Goal: Navigation & Orientation: Find specific page/section

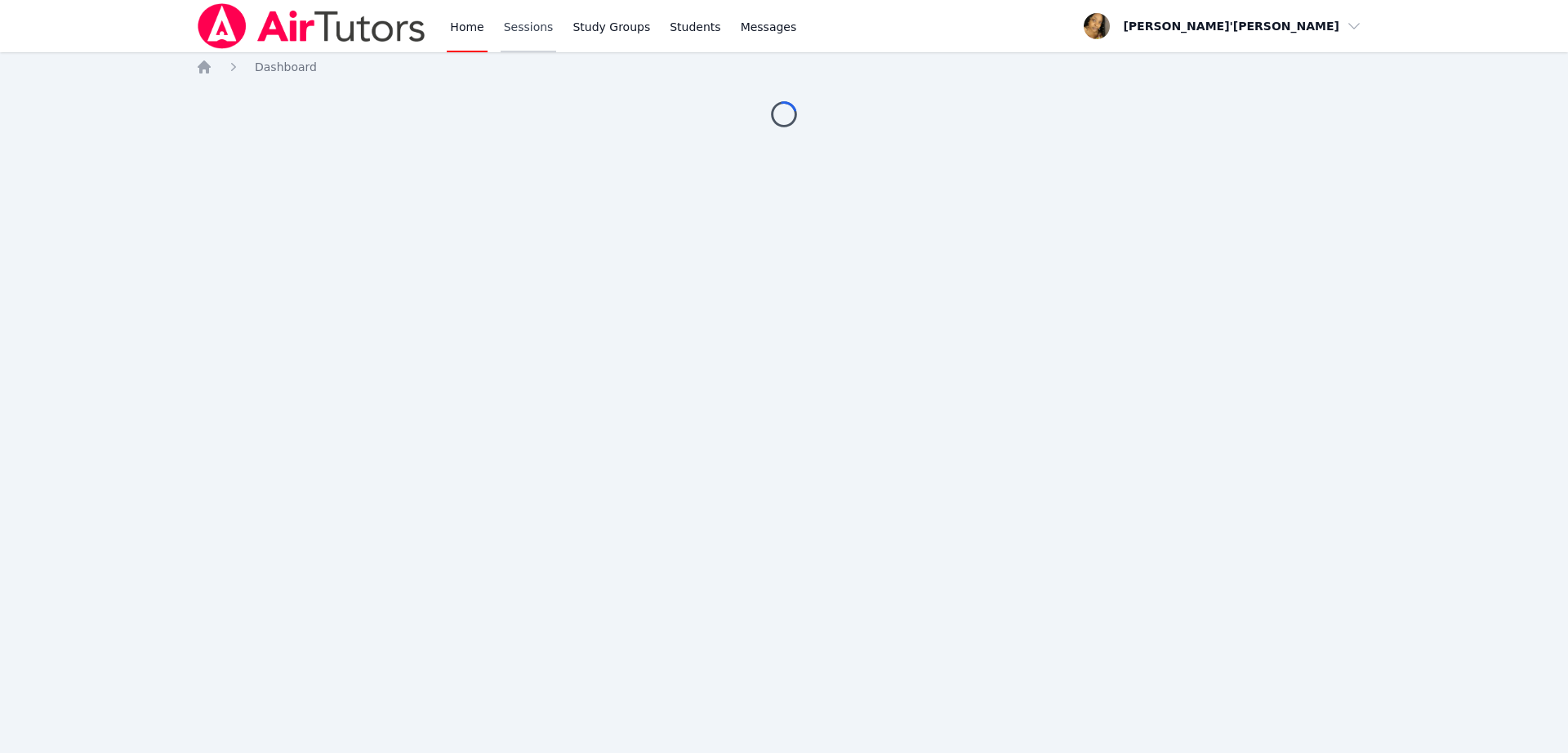
click at [517, 24] on link "Sessions" at bounding box center [528, 26] width 56 height 52
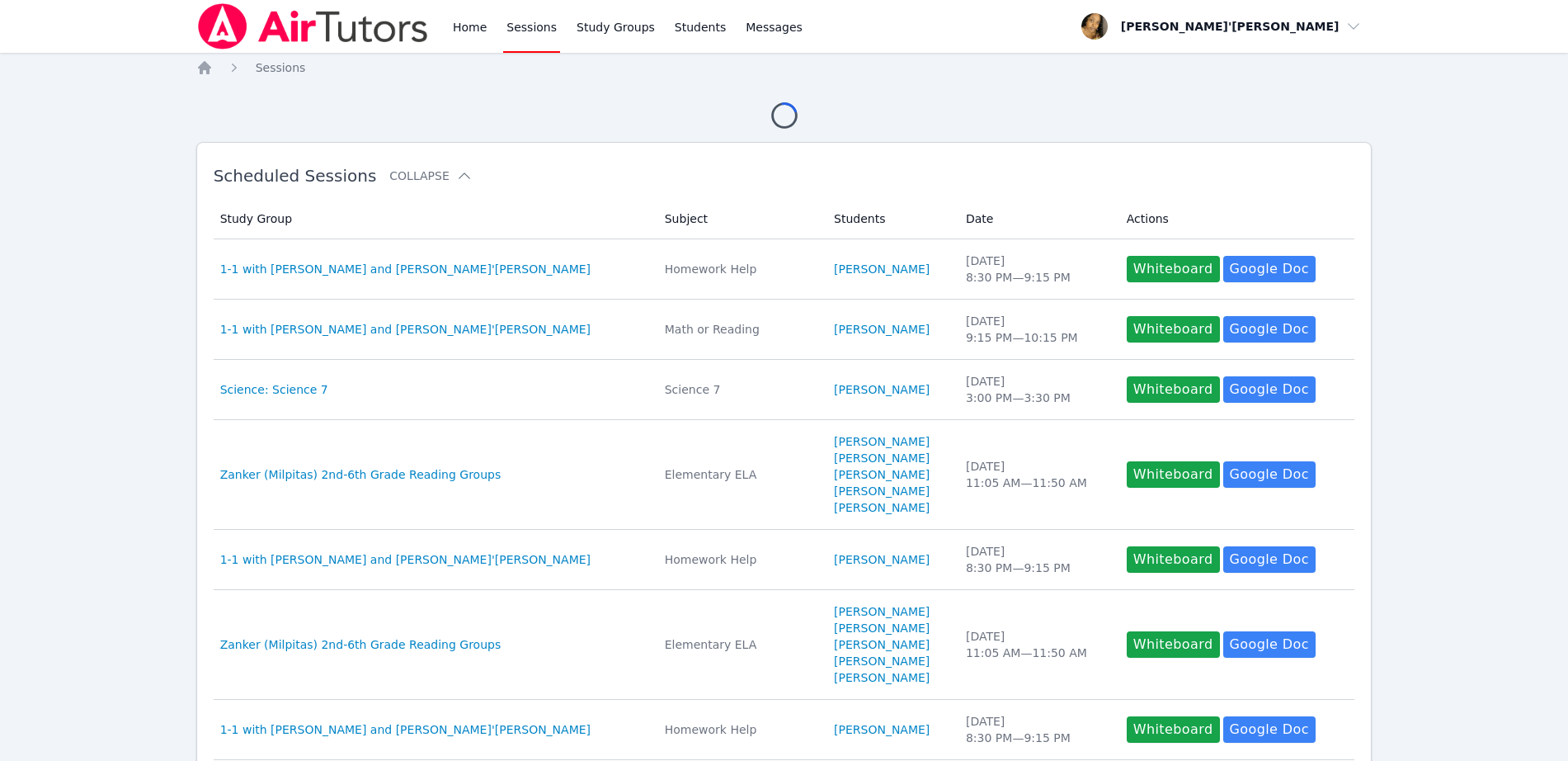
click at [402, 118] on div "Loading..." at bounding box center [784, 109] width 1176 height 39
click at [308, 26] on img at bounding box center [312, 26] width 233 height 46
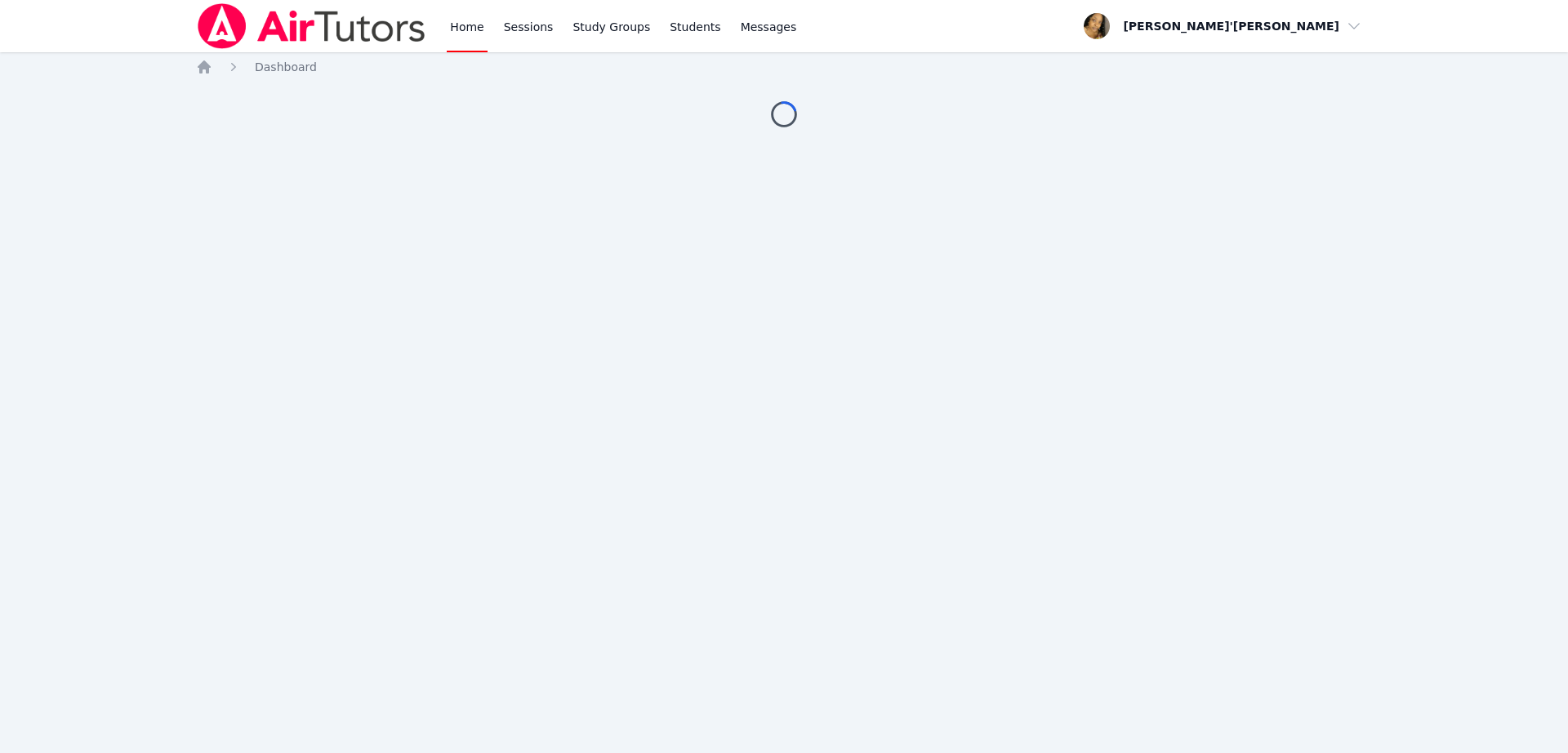
click at [146, 136] on div "Home Sessions Study Groups Students Messages Open user menu Lee'Tayna Hostick O…" at bounding box center [784, 376] width 1568 height 753
click at [233, 25] on img at bounding box center [311, 26] width 231 height 45
click at [231, 27] on img at bounding box center [311, 26] width 231 height 45
click at [1038, 460] on div "Home Sessions Study Groups Students Messages Open user menu Lee'Tayna Hostick O…" at bounding box center [784, 376] width 1568 height 753
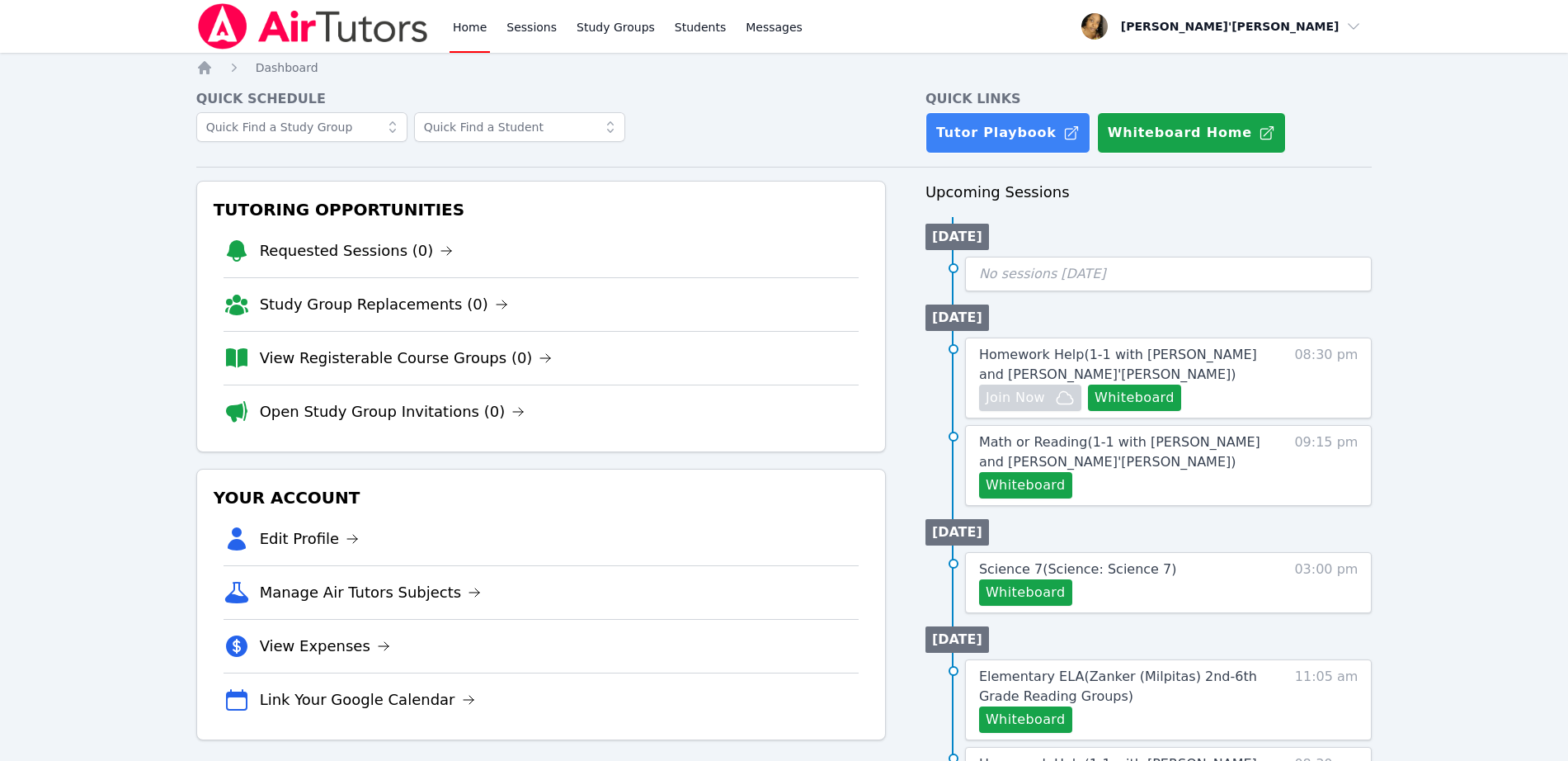
click at [34, 224] on div "Home Sessions Study Groups Students Messages Open user menu Lee'Tayna Hostick O…" at bounding box center [784, 731] width 1568 height 1463
